Goal: Information Seeking & Learning: Check status

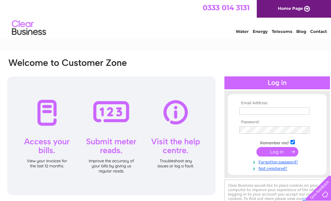
type input "vk.samudrala@gmail.com"
click at [276, 154] on input "submit" at bounding box center [277, 152] width 42 height 10
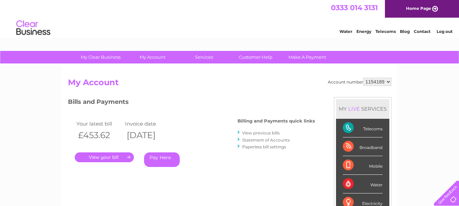
drag, startPoint x: 461, startPoint y: 17, endPoint x: 456, endPoint y: 11, distance: 8.0
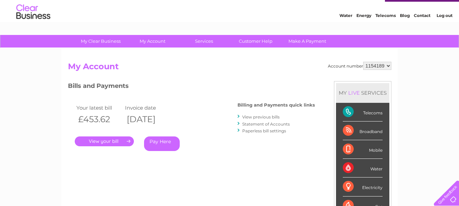
scroll to position [17, 0]
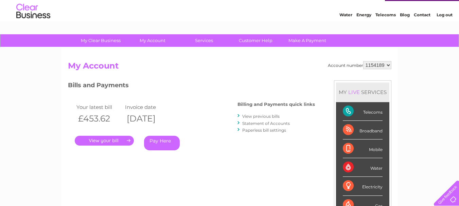
click at [108, 141] on link "." at bounding box center [104, 141] width 59 height 10
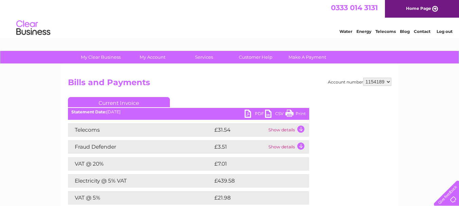
click at [288, 130] on td "Show details" at bounding box center [288, 130] width 43 height 14
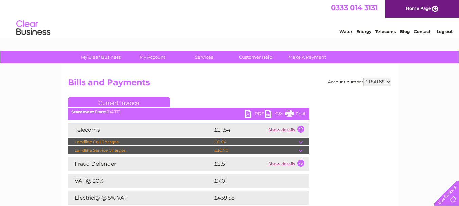
click at [291, 141] on td "£0.84" at bounding box center [256, 142] width 86 height 8
click at [300, 141] on td at bounding box center [304, 142] width 11 height 8
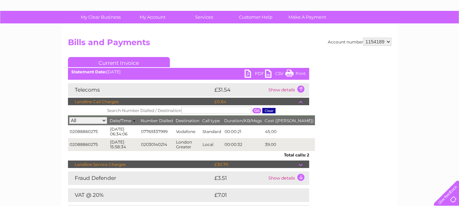
scroll to position [44, 0]
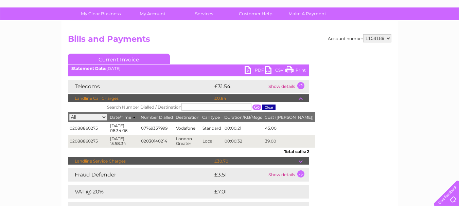
click at [298, 174] on td "Show details" at bounding box center [288, 175] width 43 height 14
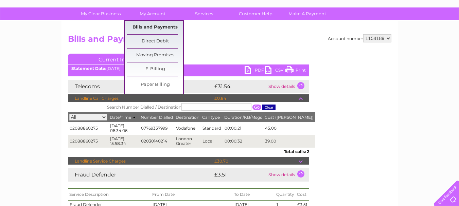
click at [149, 27] on link "Bills and Payments" at bounding box center [155, 28] width 56 height 14
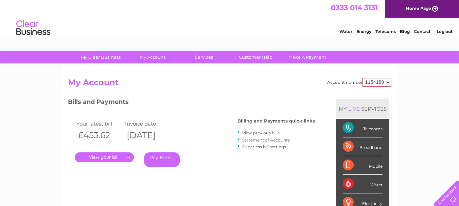
click at [107, 158] on link "." at bounding box center [104, 158] width 59 height 10
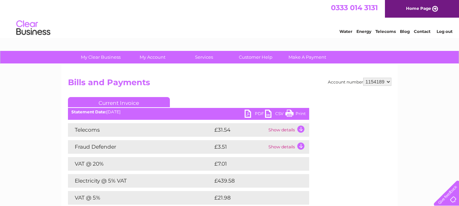
click at [301, 130] on td "Show details" at bounding box center [288, 130] width 43 height 14
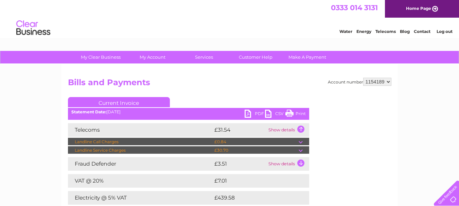
click at [294, 140] on td "£0.84" at bounding box center [256, 142] width 86 height 8
click at [301, 141] on td at bounding box center [304, 142] width 11 height 8
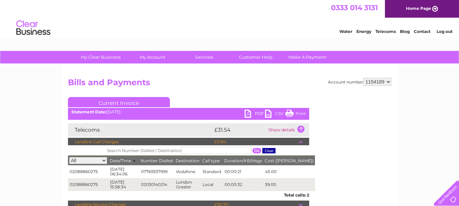
click at [102, 161] on select "All 02088860275" at bounding box center [88, 160] width 38 height 7
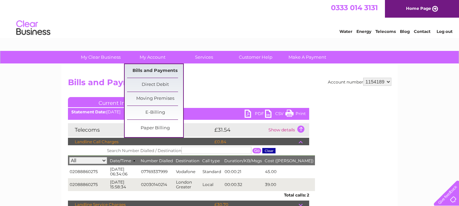
click at [166, 69] on link "Bills and Payments" at bounding box center [155, 71] width 56 height 14
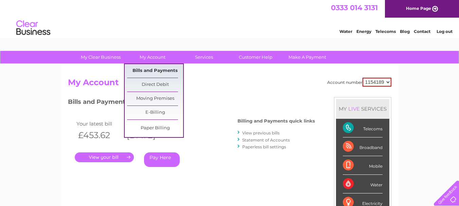
click at [155, 69] on link "Bills and Payments" at bounding box center [155, 71] width 56 height 14
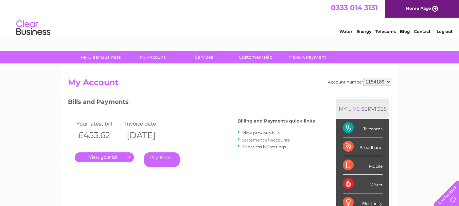
click at [248, 133] on link "View previous bills" at bounding box center [260, 133] width 37 height 5
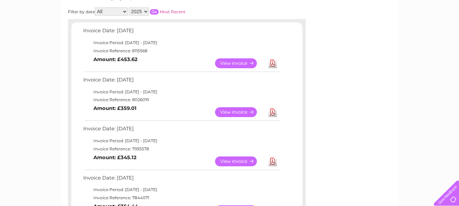
scroll to position [102, 0]
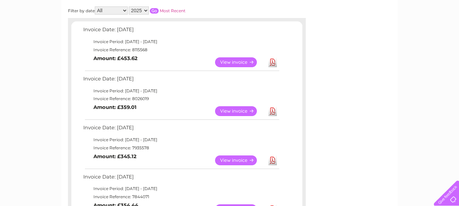
click at [239, 159] on link "View" at bounding box center [240, 161] width 50 height 10
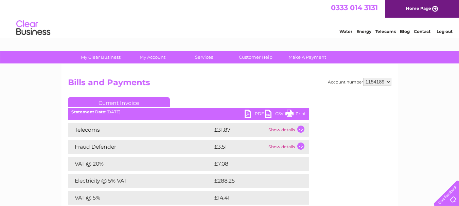
click at [298, 130] on td "Show details" at bounding box center [288, 130] width 43 height 14
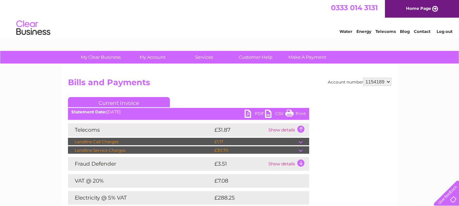
click at [300, 142] on td at bounding box center [304, 142] width 11 height 8
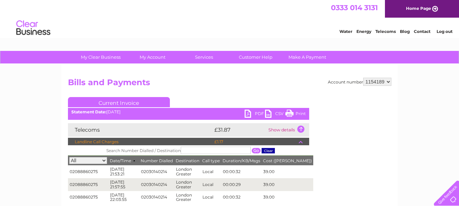
drag, startPoint x: 462, startPoint y: 37, endPoint x: 457, endPoint y: 11, distance: 26.9
